Goal: Information Seeking & Learning: Learn about a topic

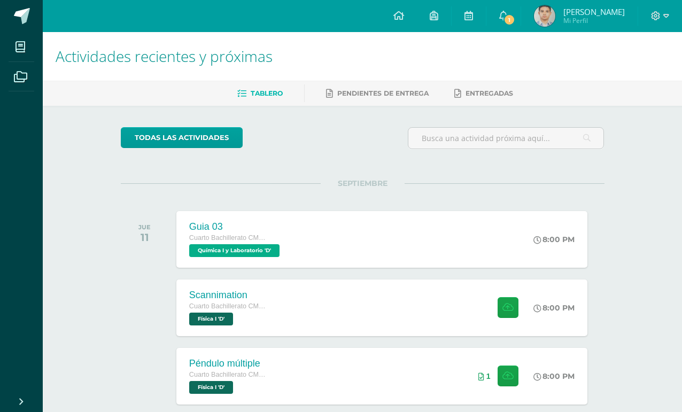
click at [499, 17] on link "1" at bounding box center [504, 16] width 34 height 32
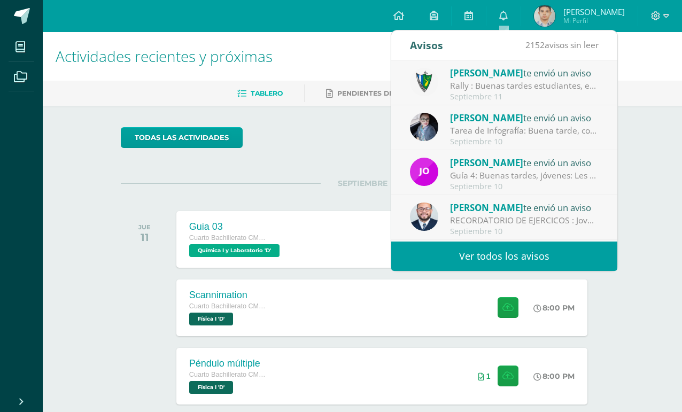
click at [573, 80] on div "Rally : Buenas tardes estudiantes, es un gusto saludarlos. Por este medio se in…" at bounding box center [524, 86] width 149 height 12
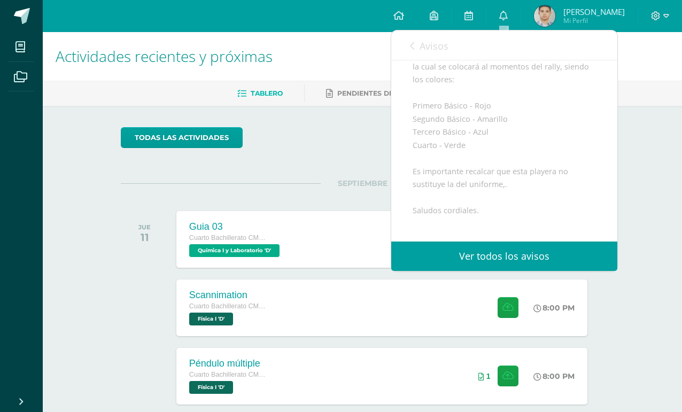
scroll to position [174, 0]
click at [634, 174] on div "Actividades recientes y próximas Tablero Pendientes de entrega Entregadas todas…" at bounding box center [363, 354] width 640 height 645
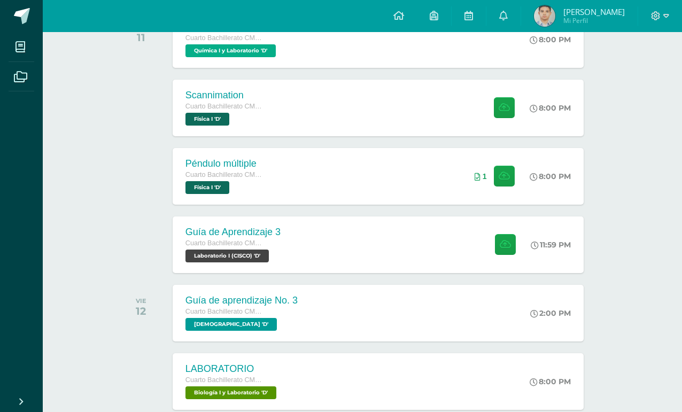
scroll to position [198, 4]
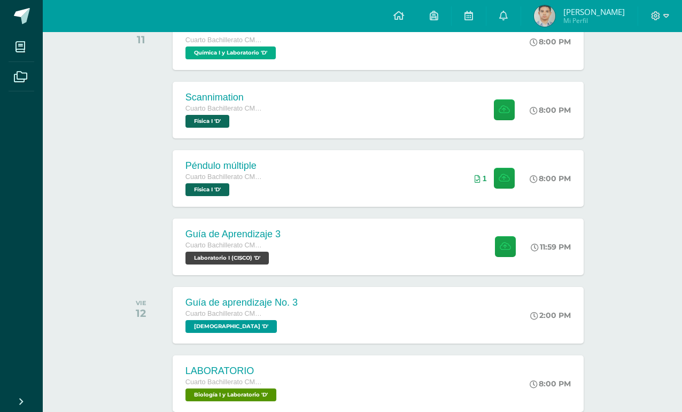
click at [203, 106] on span "Cuarto Bachillerato CMP Bachillerato en CCLL con Orientación en Computación" at bounding box center [226, 108] width 80 height 7
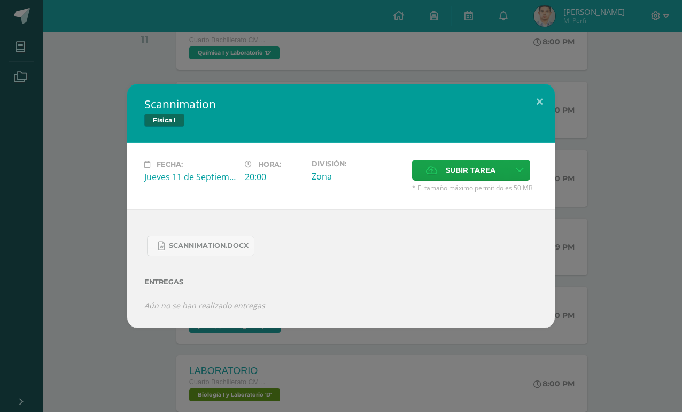
click at [495, 180] on span "Subir tarea" at bounding box center [471, 170] width 50 height 20
click at [0, 0] on input "Subir tarea" at bounding box center [0, 0] width 0 height 0
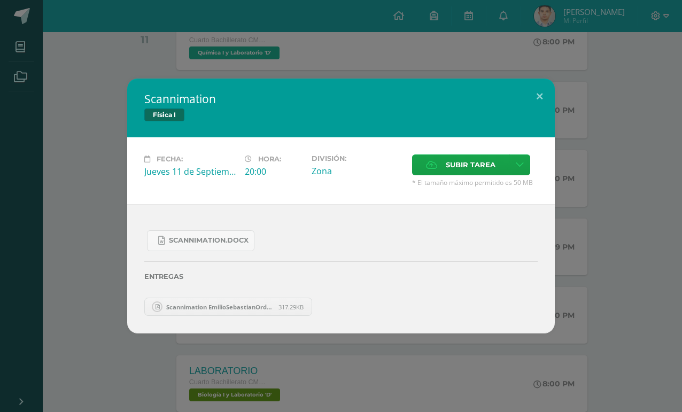
scroll to position [197, 0]
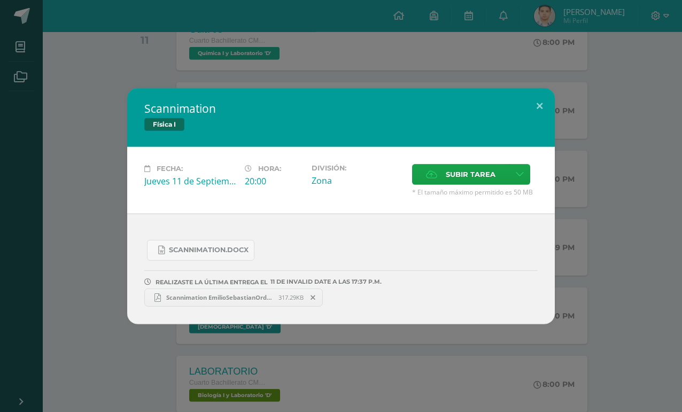
click at [597, 308] on div "Scannimation Física I Fecha: Jueves 11 de Septiembre Hora: 20:00 División: Zona…" at bounding box center [341, 206] width 674 height 236
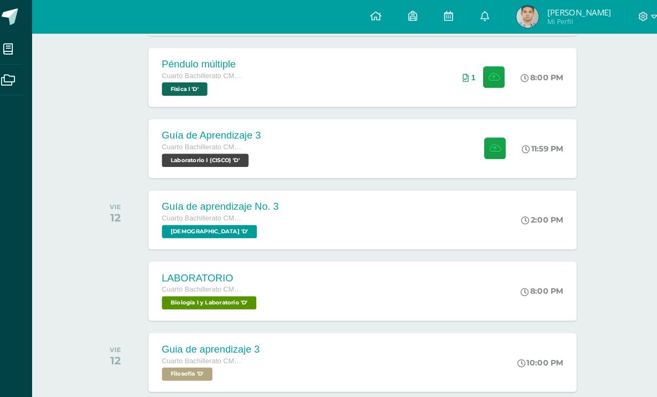
scroll to position [302, 9]
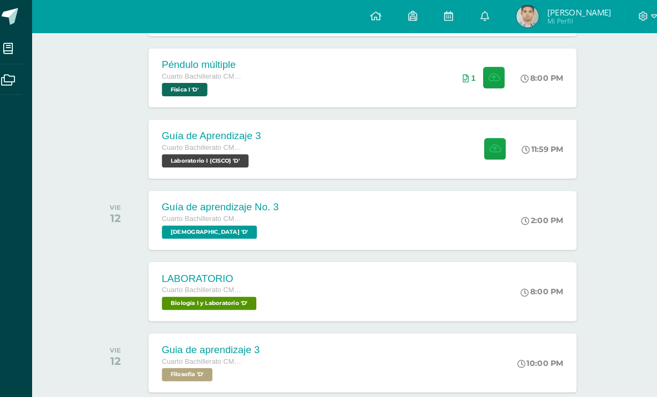
click at [460, 162] on div at bounding box center [486, 143] width 52 height 57
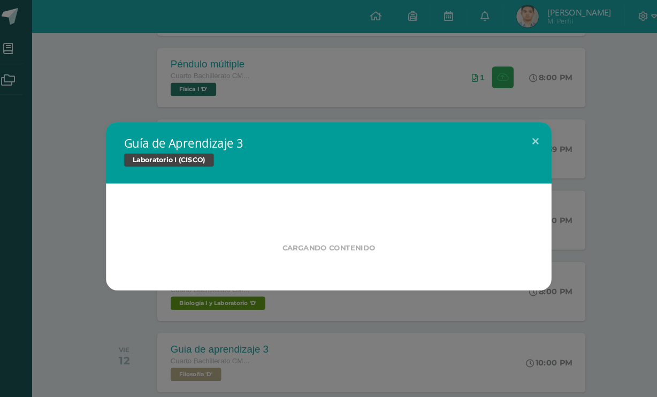
scroll to position [302, 0]
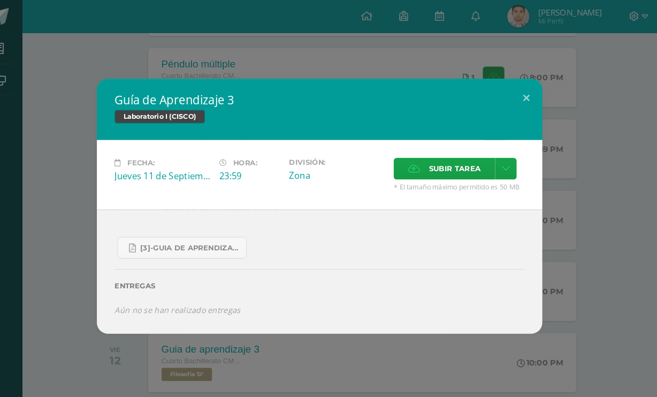
click at [189, 240] on span "[3]-GUIA DE APRENDIZAJE 3 IV BACH CISCO UNIDAD 4.pdf" at bounding box center [204, 238] width 96 height 9
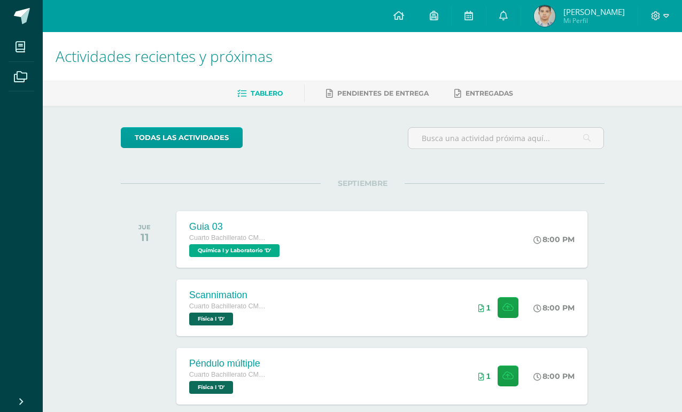
click at [471, 11] on icon at bounding box center [469, 16] width 9 height 10
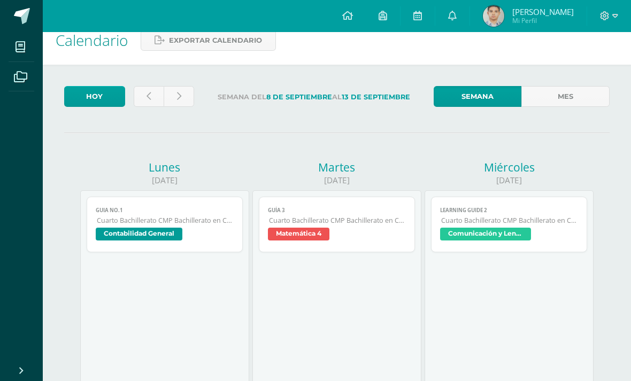
scroll to position [14, 0]
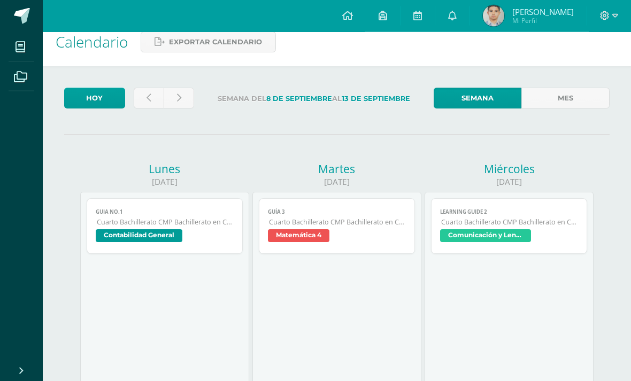
click at [151, 95] on link at bounding box center [149, 98] width 30 height 21
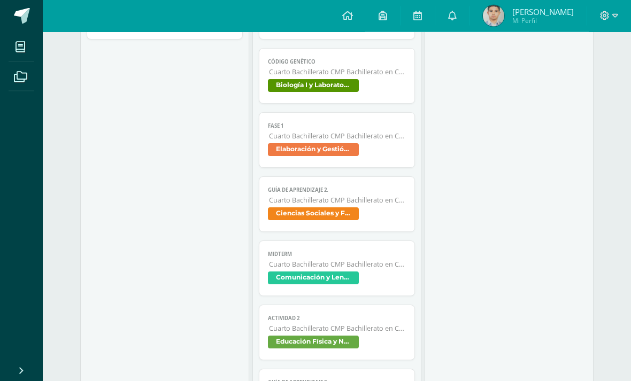
scroll to position [808, 0]
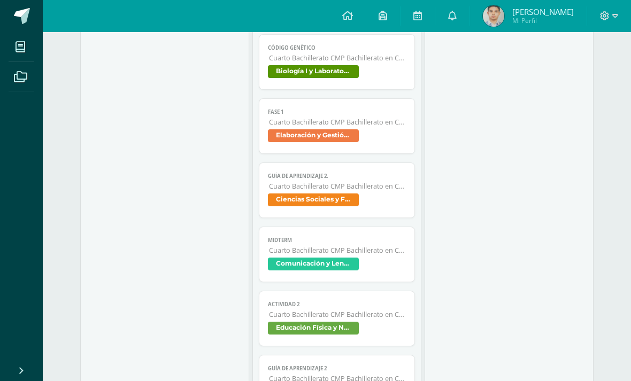
click at [406, 280] on link "MIDTERM Cuarto Bachillerato CMP Bachillerato en CCLL con Orientación en Computa…" at bounding box center [337, 255] width 156 height 56
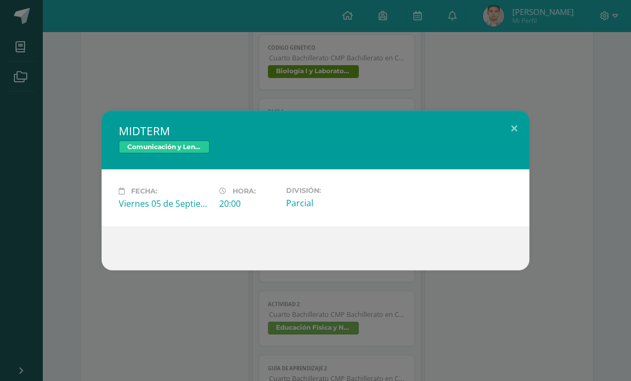
click at [507, 302] on div "MIDTERM Comunicación y Lenguaje L3 Inglés Fecha: Viernes 05 de Septiembre Hora:…" at bounding box center [315, 190] width 631 height 381
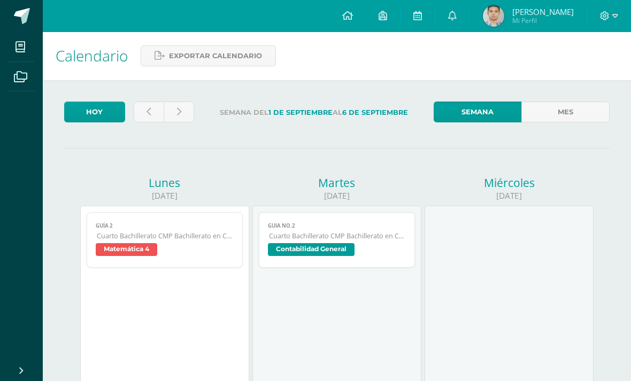
scroll to position [0, 0]
click at [150, 121] on link at bounding box center [149, 112] width 30 height 21
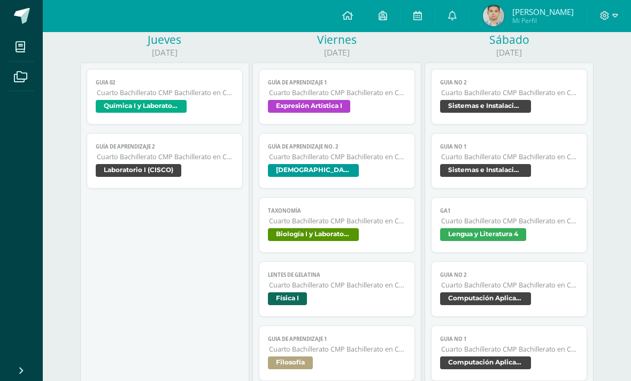
scroll to position [513, 0]
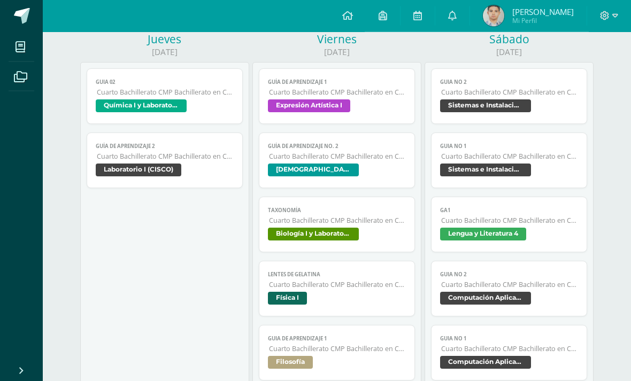
click at [558, 244] on span "Lengua y Literatura 4" at bounding box center [508, 236] width 137 height 16
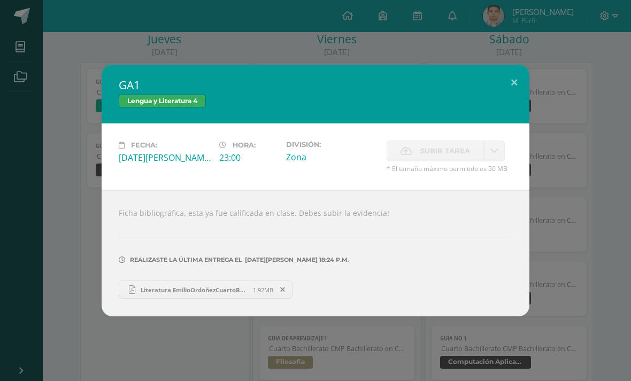
click at [579, 297] on div "GA1 Lengua y Literatura 4 Fecha: Sábado 30 de Agosto Hora: 23:00 División: Zona…" at bounding box center [315, 191] width 622 height 252
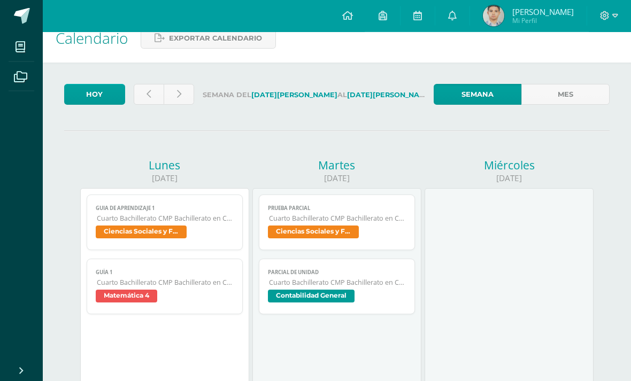
scroll to position [0, 0]
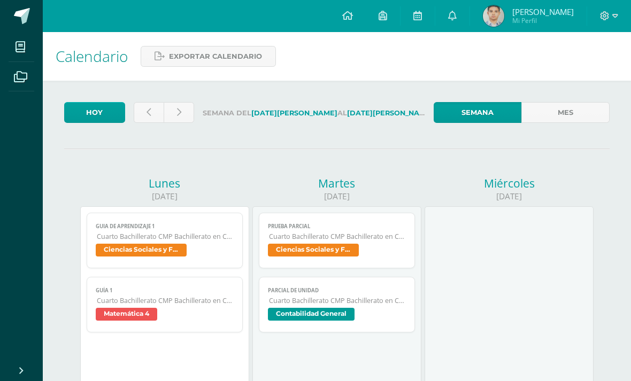
click at [139, 114] on link at bounding box center [149, 112] width 30 height 21
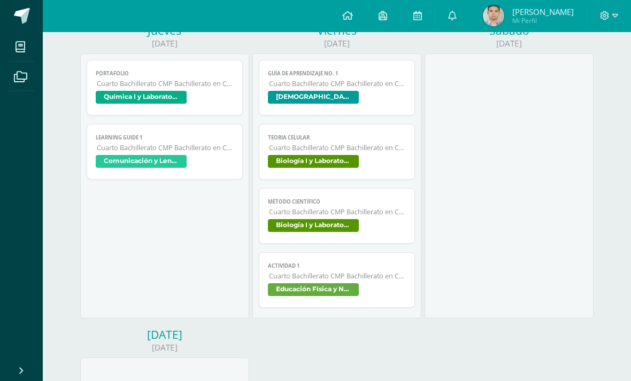
scroll to position [457, 0]
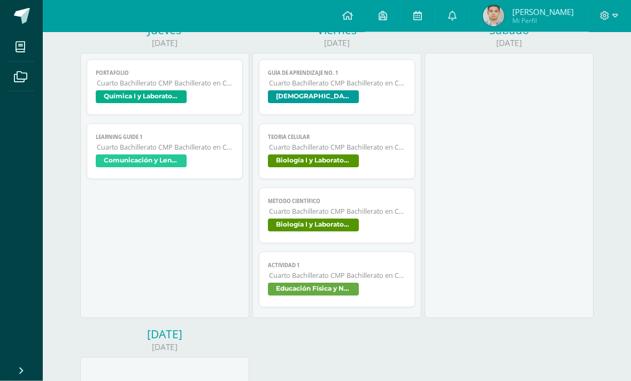
click at [222, 163] on span "Comunicación y Lenguaje L3 Inglés" at bounding box center [164, 163] width 137 height 16
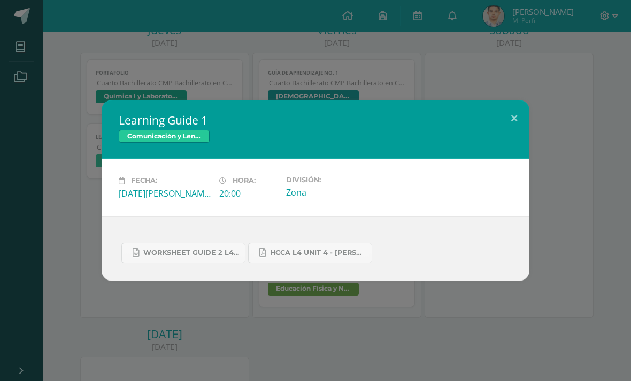
click at [342, 257] on span "HCCA L4 UNIT 4 - [PERSON_NAME].pdf" at bounding box center [318, 253] width 96 height 9
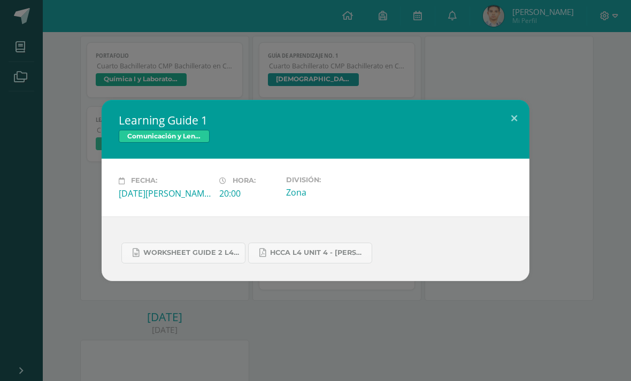
click at [209, 255] on span "WORKSHEET GUIDE 2 L4.docx" at bounding box center [191, 253] width 96 height 9
click at [366, 94] on div "Learning Guide 1 Comunicación y Lenguaje L3 Inglés Fecha: Jueves 21 de Agosto H…" at bounding box center [315, 190] width 631 height 381
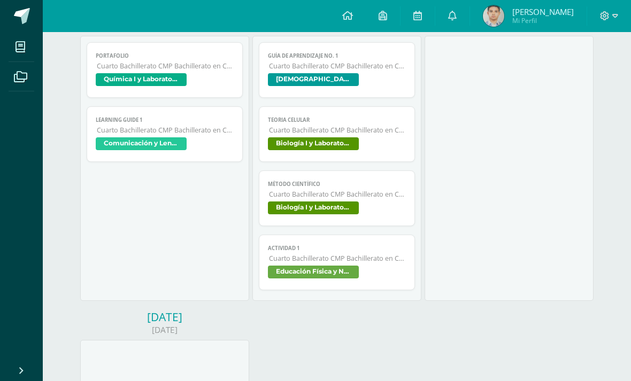
click at [519, 82] on div "Learning Guide 1 Comunicación y Lenguaje L3 Inglés Fecha: Jueves 21 de Agosto H…" at bounding box center [315, 190] width 631 height 381
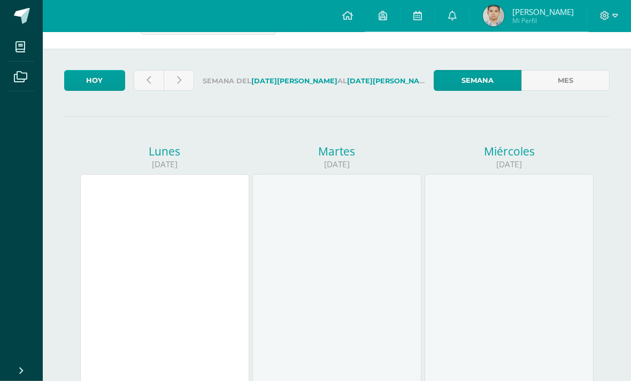
scroll to position [0, 0]
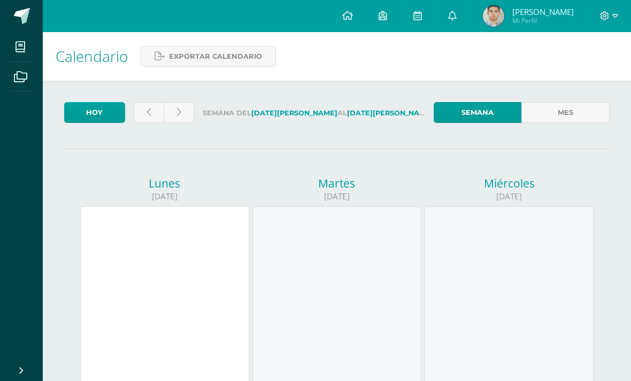
click at [152, 110] on link at bounding box center [149, 112] width 30 height 21
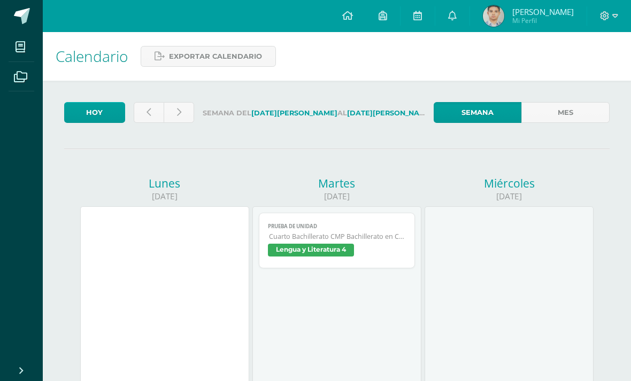
click at [153, 114] on link at bounding box center [149, 112] width 30 height 21
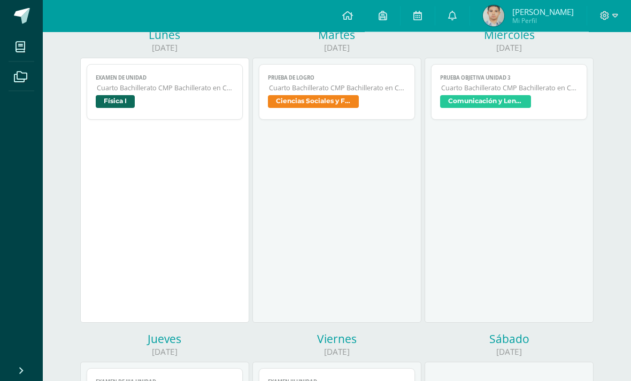
click at [561, 93] on span "Cuarto Bachillerato CMP Bachillerato en CCLL con Orientación en Computación" at bounding box center [509, 88] width 136 height 9
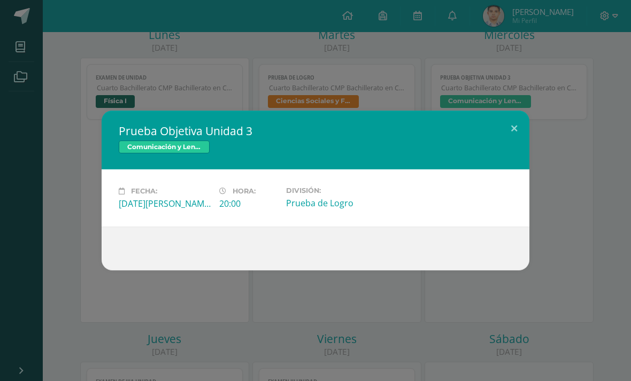
click at [548, 292] on div "Prueba Objetiva Unidad 3 Comunicación y Lenguaje L3 Inglés Fecha: Miércoles 06 …" at bounding box center [315, 190] width 631 height 381
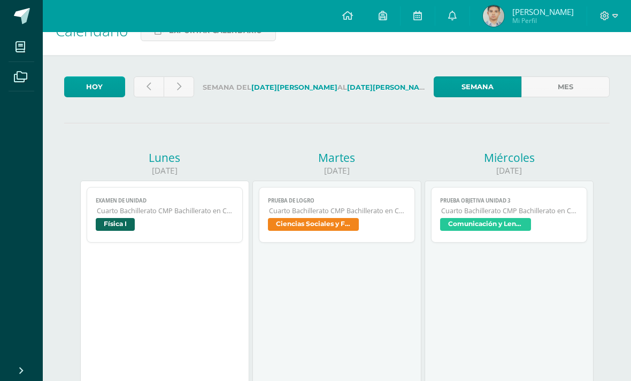
scroll to position [0, 0]
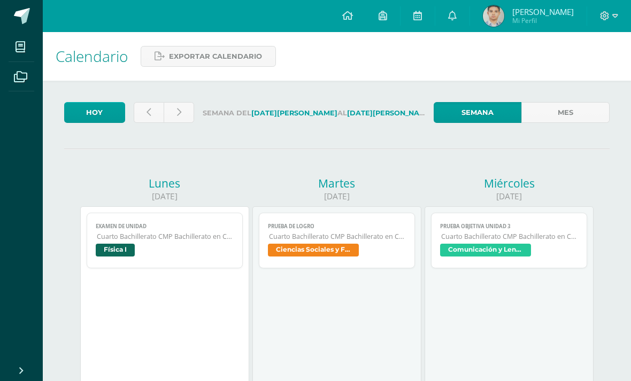
click at [141, 118] on link at bounding box center [149, 112] width 30 height 21
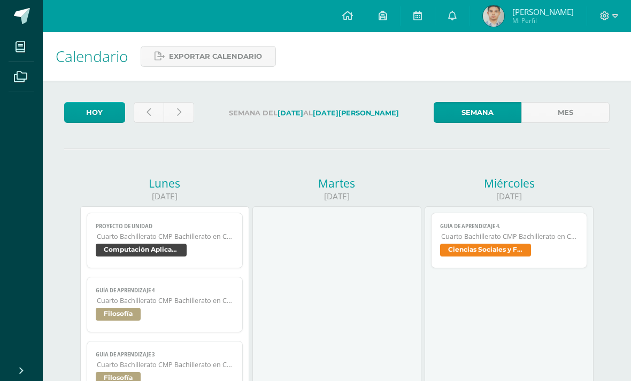
click at [148, 113] on icon at bounding box center [149, 112] width 4 height 9
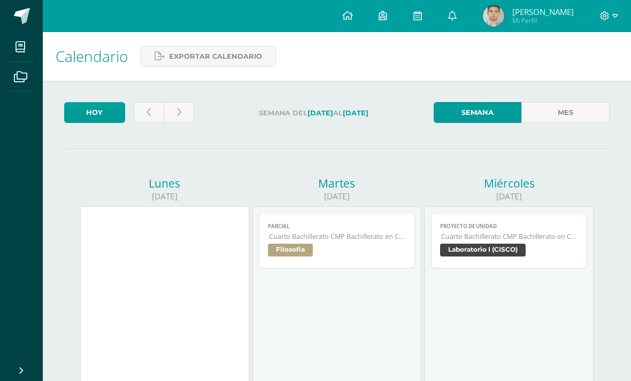
click at [149, 122] on link at bounding box center [149, 112] width 30 height 21
